Goal: Task Accomplishment & Management: Complete application form

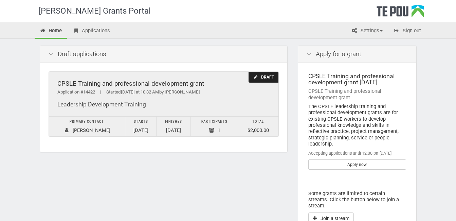
click at [262, 75] on div "Draft" at bounding box center [264, 77] width 30 height 11
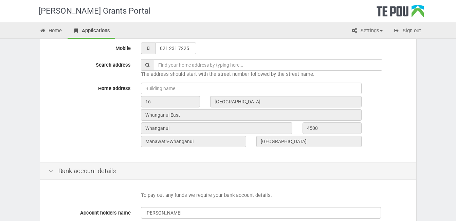
scroll to position [170, 0]
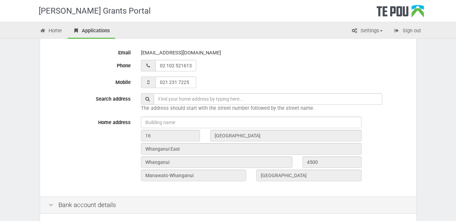
click at [199, 100] on input "text" at bounding box center [268, 99] width 229 height 12
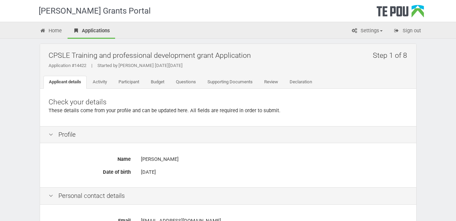
scroll to position [0, 0]
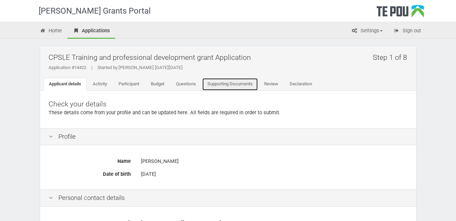
click at [241, 84] on link "Supporting Documents" at bounding box center [230, 84] width 56 height 13
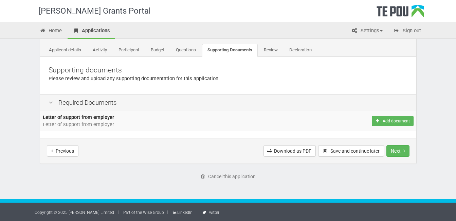
scroll to position [34, 0]
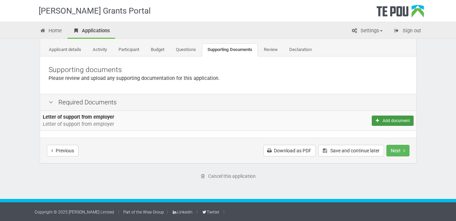
click at [388, 123] on button "Add document" at bounding box center [392, 121] width 41 height 10
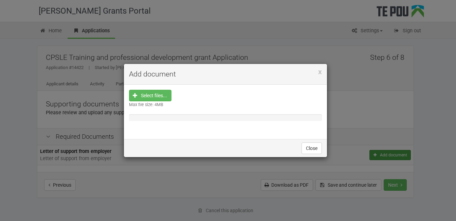
scroll to position [0, 0]
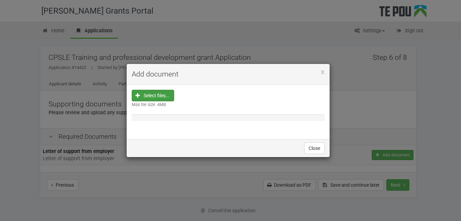
click at [163, 92] on input "file" at bounding box center [155, 138] width 38 height 97
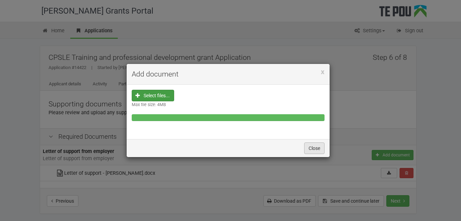
click at [316, 147] on button "Close" at bounding box center [314, 148] width 20 height 12
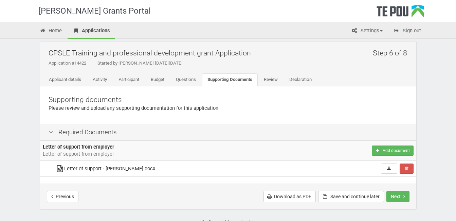
scroll to position [50, 0]
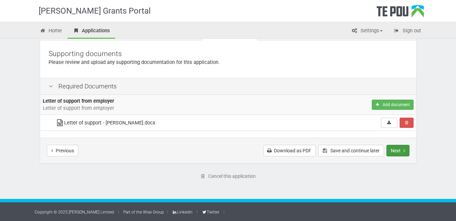
click at [399, 147] on button "Next" at bounding box center [398, 151] width 23 height 12
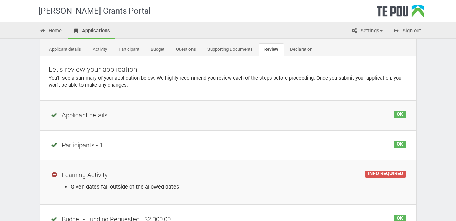
scroll to position [68, 0]
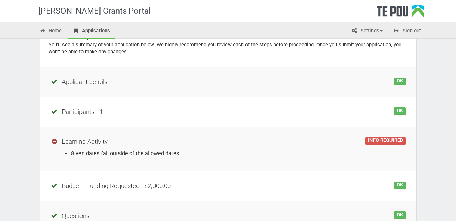
click at [148, 154] on li "Given dates fall outside of the allowed dates" at bounding box center [239, 153] width 336 height 8
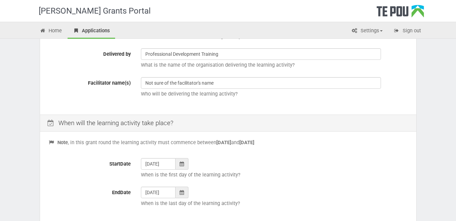
scroll to position [272, 0]
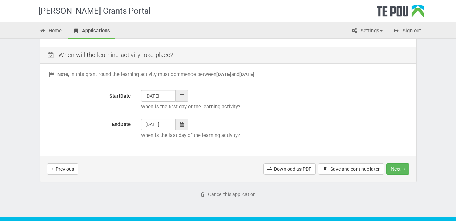
click at [182, 96] on icon at bounding box center [182, 95] width 4 height 5
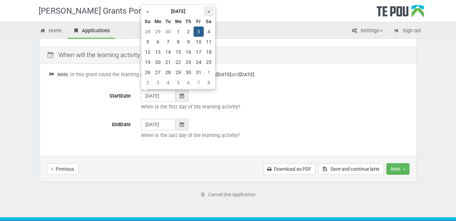
click at [207, 13] on th "»" at bounding box center [209, 11] width 10 height 10
click at [208, 11] on th "»" at bounding box center [209, 11] width 10 height 10
click at [179, 33] on td "3" at bounding box center [178, 32] width 10 height 10
type input "03/12/2025"
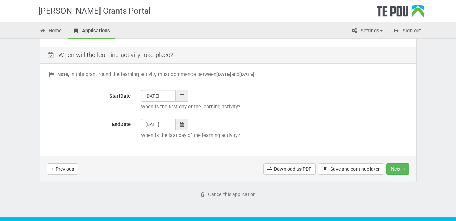
click at [180, 123] on icon at bounding box center [182, 124] width 4 height 5
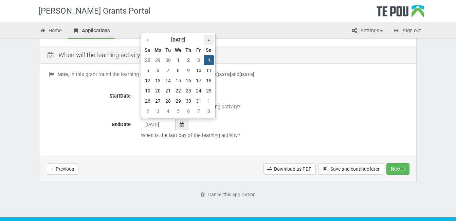
click at [208, 40] on th "»" at bounding box center [209, 40] width 10 height 10
click at [188, 60] on td "4" at bounding box center [188, 60] width 10 height 10
type input "04/12/2025"
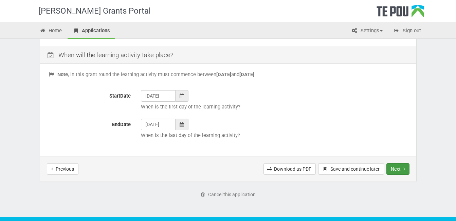
click at [393, 166] on button "Next" at bounding box center [398, 169] width 23 height 12
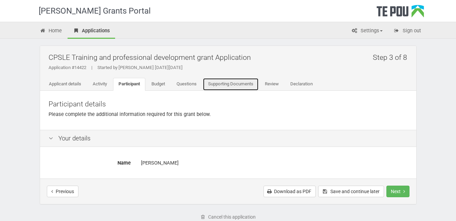
click at [237, 86] on link "Supporting Documents" at bounding box center [231, 84] width 56 height 13
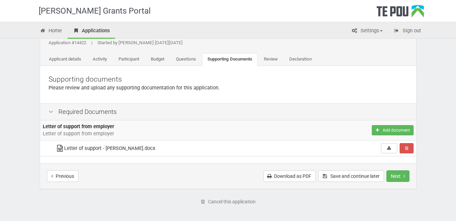
scroll to position [50, 0]
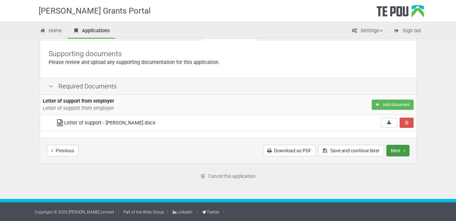
click at [398, 155] on button "Next" at bounding box center [398, 151] width 23 height 12
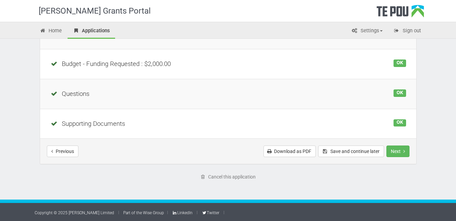
scroll to position [176, 0]
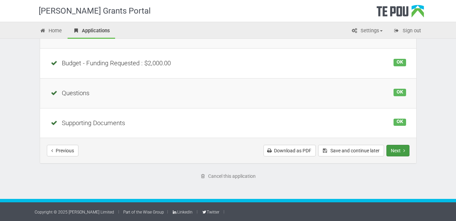
click at [398, 148] on button "Next" at bounding box center [398, 151] width 23 height 12
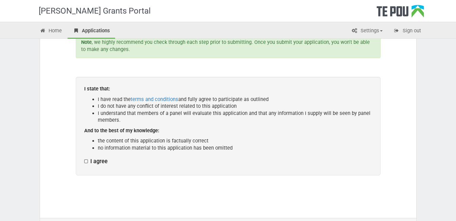
scroll to position [102, 0]
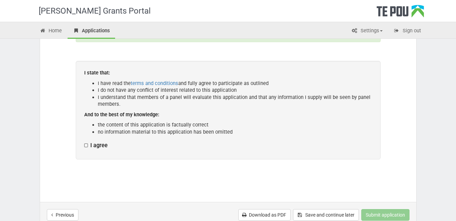
click at [85, 146] on label "I agree" at bounding box center [95, 145] width 23 height 7
click at [84, 142] on input "I agree" at bounding box center [84, 142] width 0 height 0
checkbox input "true"
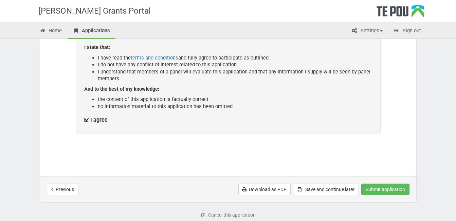
scroll to position [166, 0]
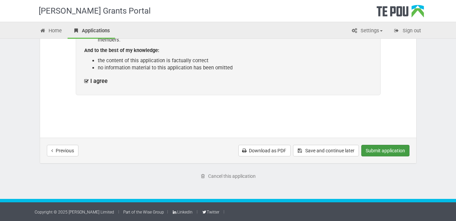
click at [388, 151] on button "Submit application" at bounding box center [385, 151] width 48 height 12
